Goal: Obtain resource: Download file/media

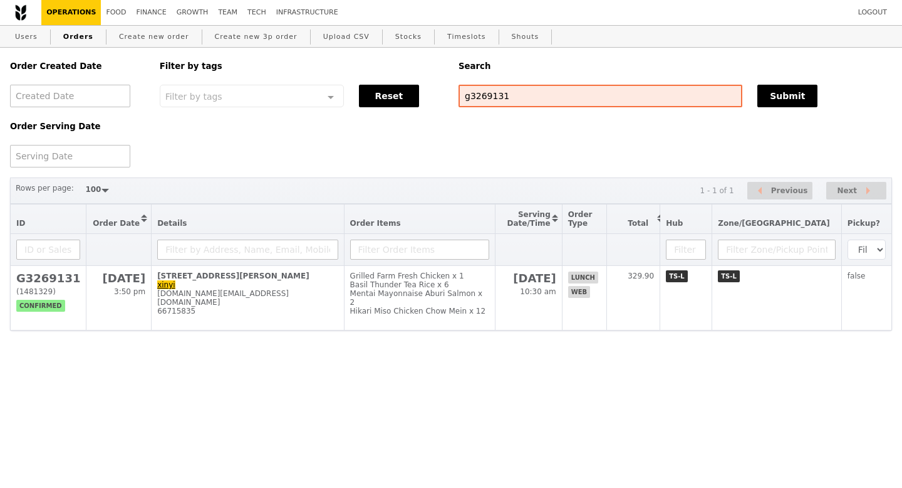
select select "100"
click at [488, 102] on input "g3269131" at bounding box center [601, 96] width 284 height 23
type input "g3269305"
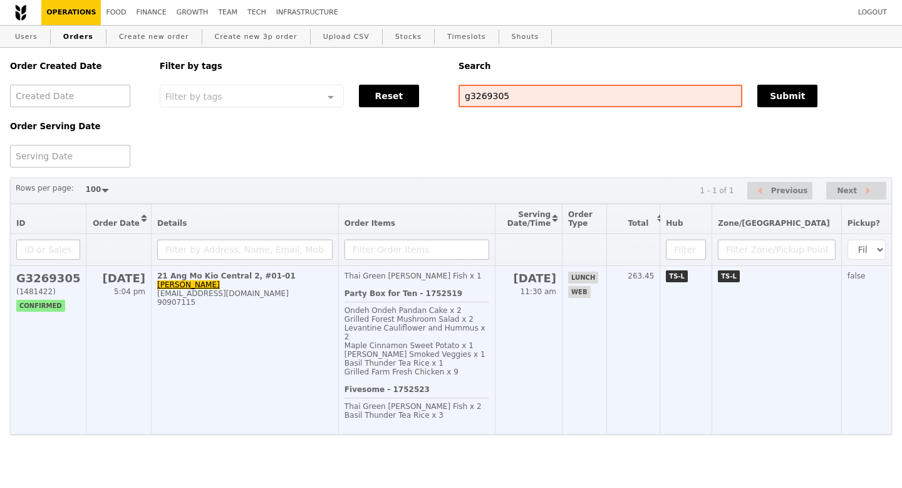
click at [46, 280] on h2 "G3269305" at bounding box center [48, 277] width 64 height 13
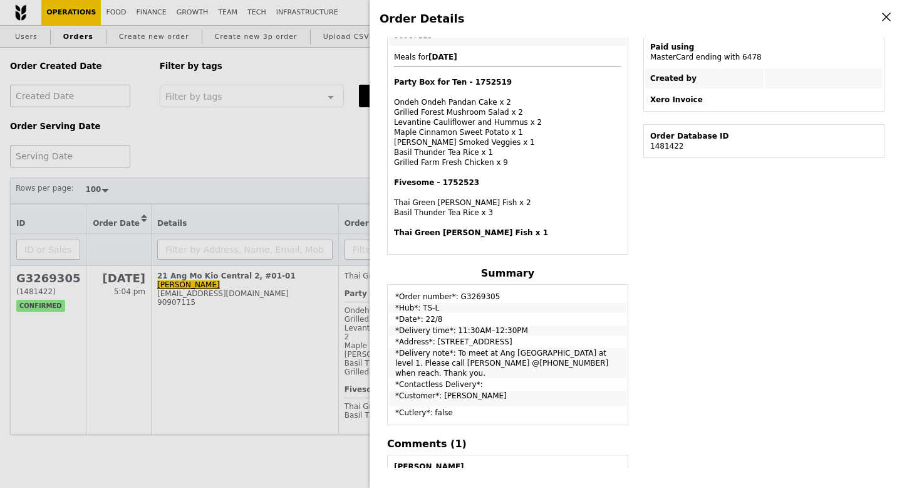
scroll to position [325, 0]
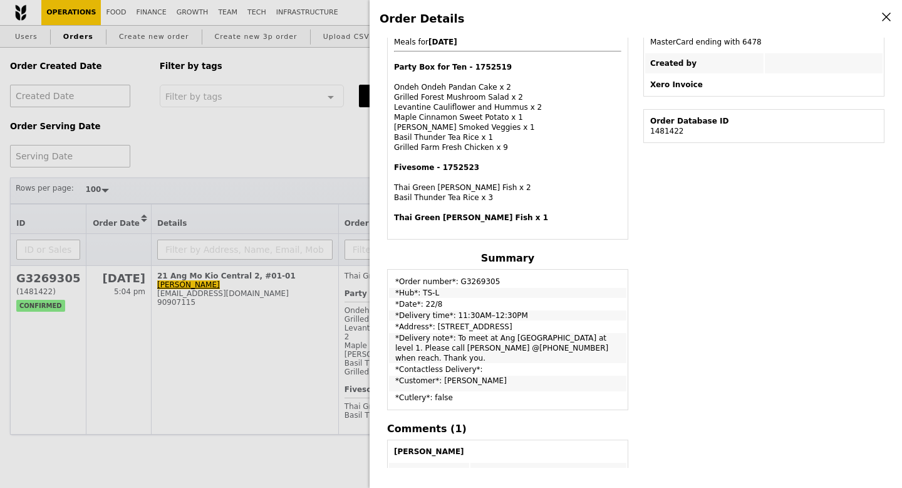
click at [304, 148] on div "Order Details Edit order Changelog Cancel Order ID G3269305 – View receipt Orde…" at bounding box center [451, 244] width 902 height 488
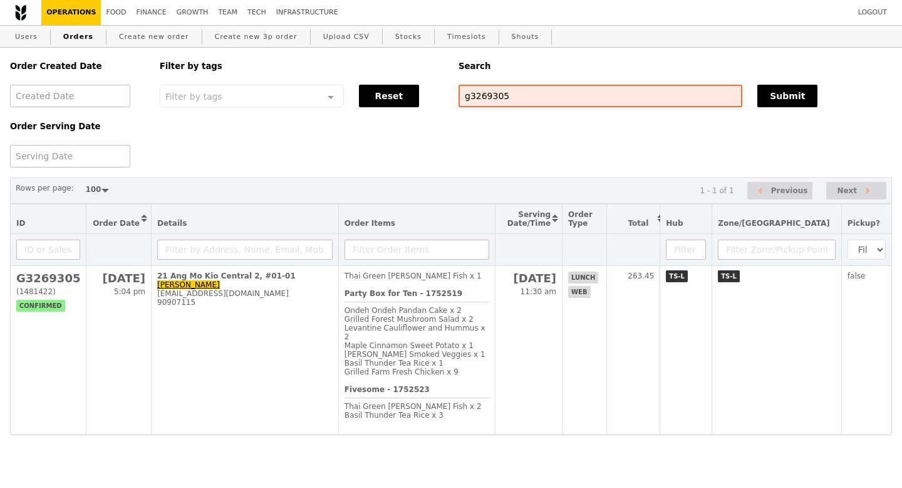
scroll to position [397, 0]
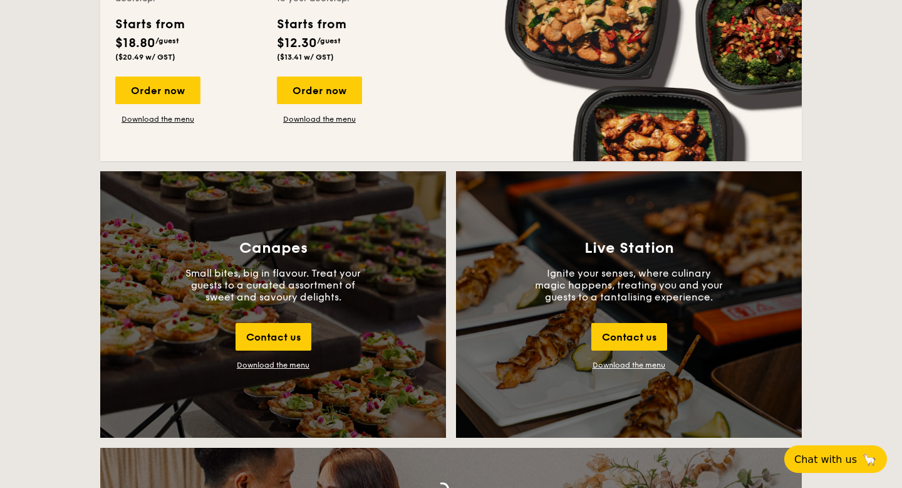
scroll to position [1256, 0]
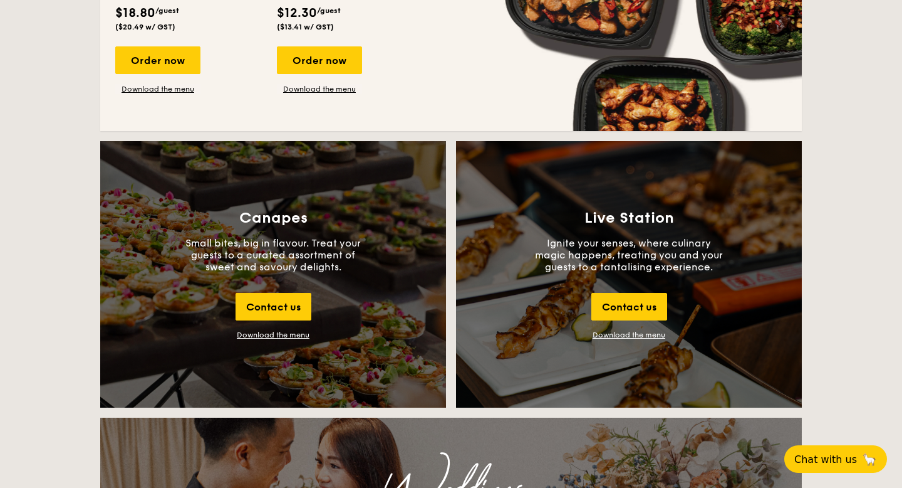
click at [281, 340] on div "Canapes Small bites, big in flavour. Treat your guests to a curated assortment …" at bounding box center [273, 274] width 346 height 266
click at [284, 337] on div "Download the menu" at bounding box center [273, 334] width 73 height 9
